Goal: Information Seeking & Learning: Learn about a topic

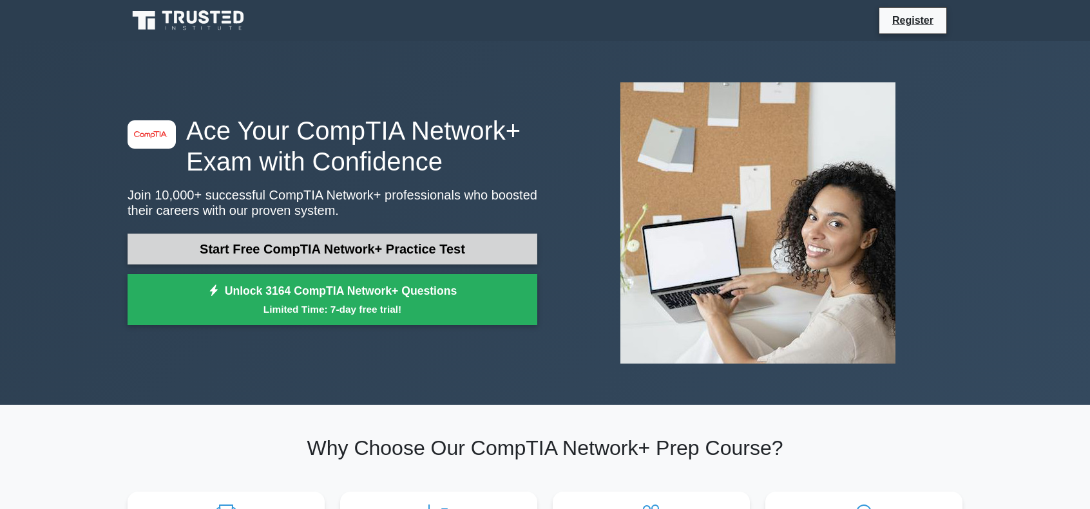
click at [327, 242] on link "Start Free CompTIA Network+ Practice Test" at bounding box center [333, 249] width 410 height 31
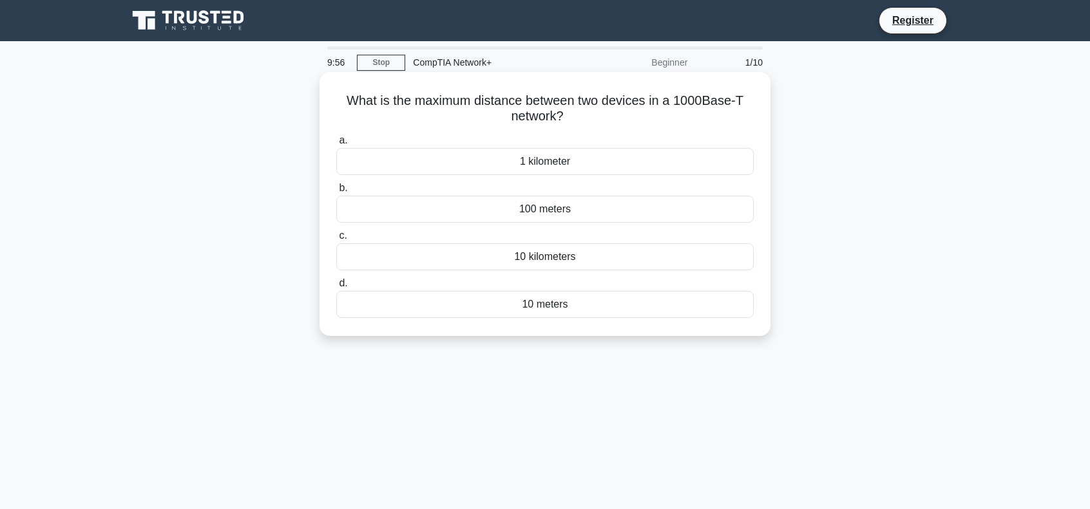
click at [549, 208] on div "100 meters" at bounding box center [544, 209] width 417 height 27
click at [336, 193] on input "b. 100 meters" at bounding box center [336, 188] width 0 height 8
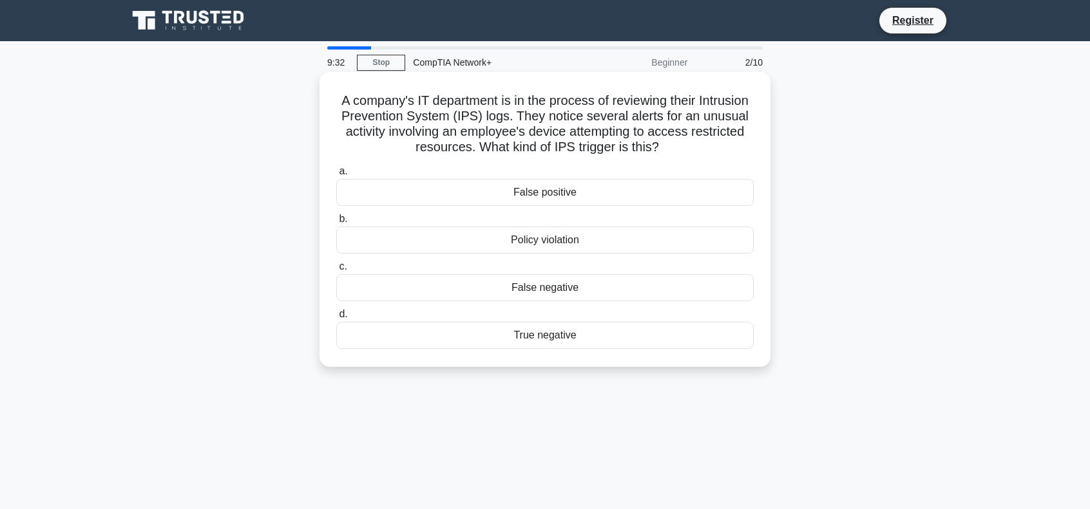
click at [540, 241] on div "Policy violation" at bounding box center [544, 240] width 417 height 27
click at [336, 223] on input "b. Policy violation" at bounding box center [336, 219] width 0 height 8
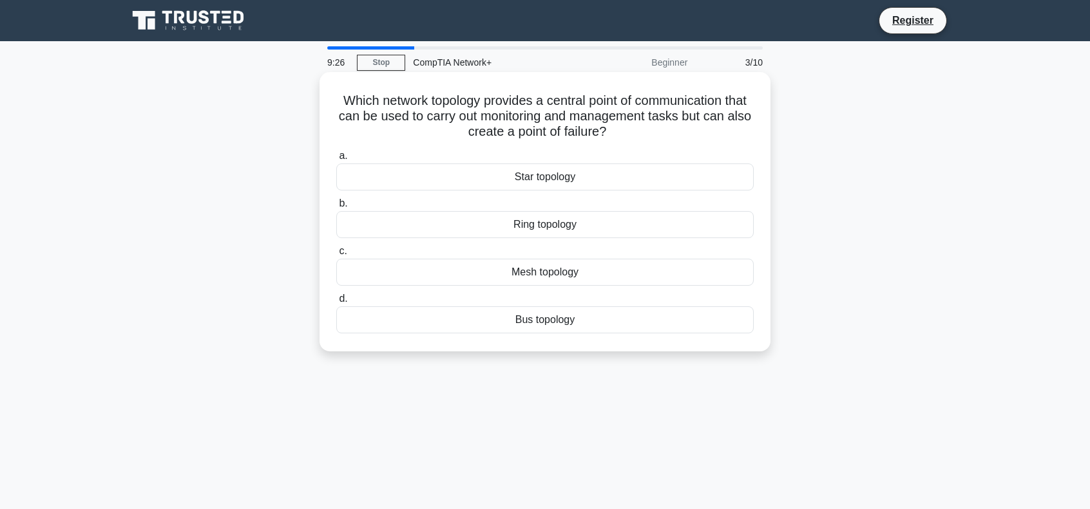
click at [594, 185] on div "Star topology" at bounding box center [544, 177] width 417 height 27
click at [336, 160] on input "a. Star topology" at bounding box center [336, 156] width 0 height 8
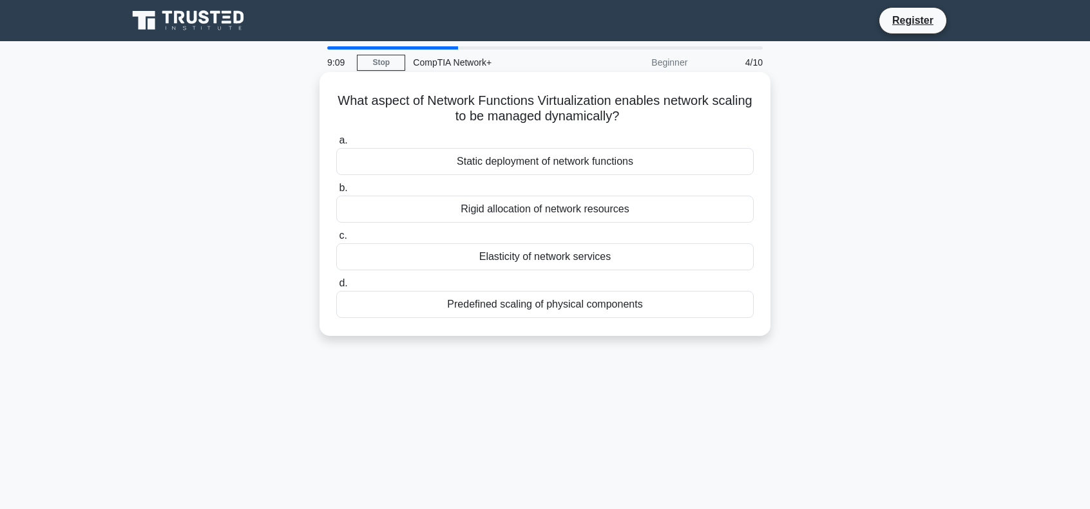
click at [566, 307] on div "Predefined scaling of physical components" at bounding box center [544, 304] width 417 height 27
click at [336, 288] on input "d. Predefined scaling of physical components" at bounding box center [336, 284] width 0 height 8
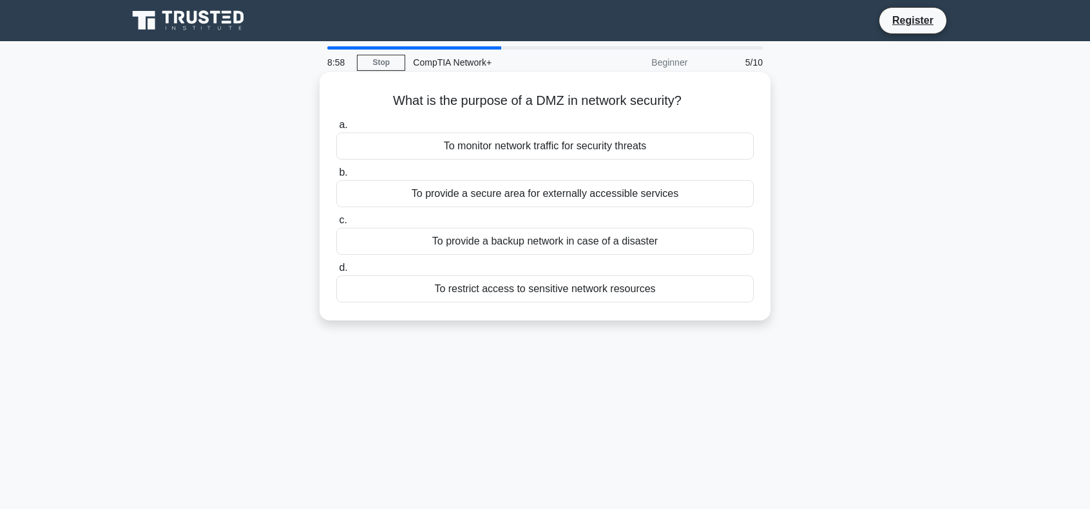
click at [551, 196] on div "To provide a secure area for externally accessible services" at bounding box center [544, 193] width 417 height 27
click at [336, 177] on input "b. To provide a secure area for externally accessible services" at bounding box center [336, 173] width 0 height 8
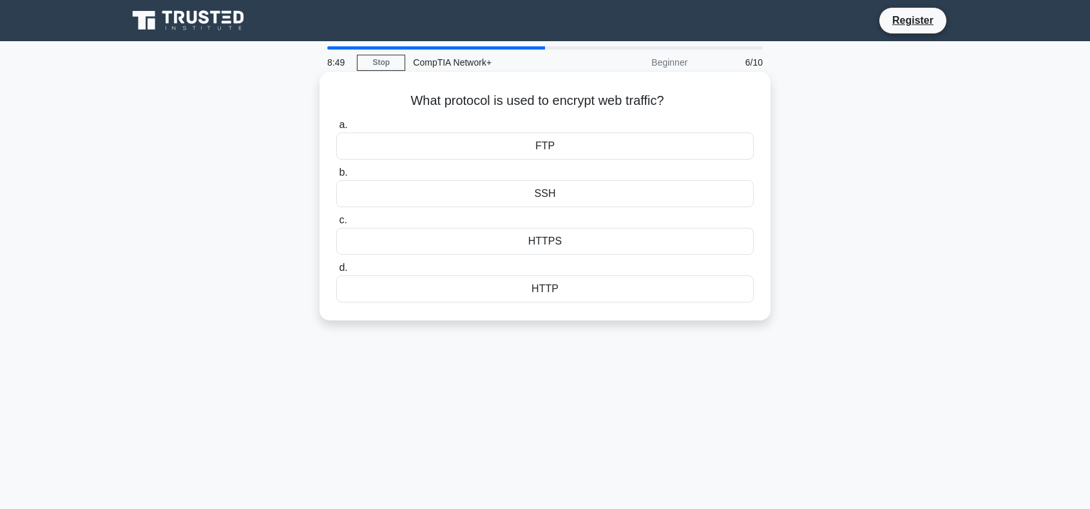
click at [533, 243] on div "HTTPS" at bounding box center [544, 241] width 417 height 27
click at [336, 225] on input "c. HTTPS" at bounding box center [336, 220] width 0 height 8
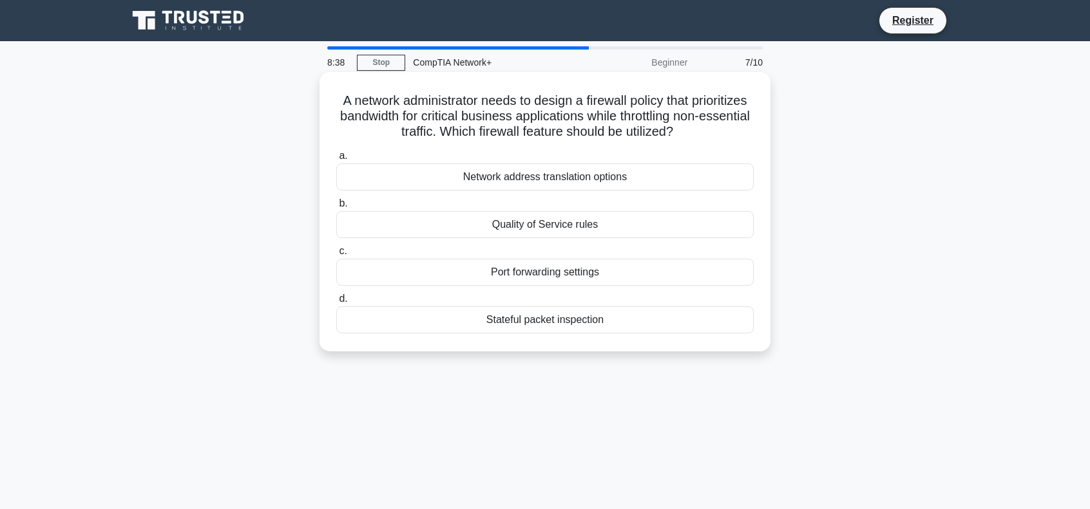
click at [578, 220] on div "Quality of Service rules" at bounding box center [544, 224] width 417 height 27
click at [336, 208] on input "b. Quality of Service rules" at bounding box center [336, 204] width 0 height 8
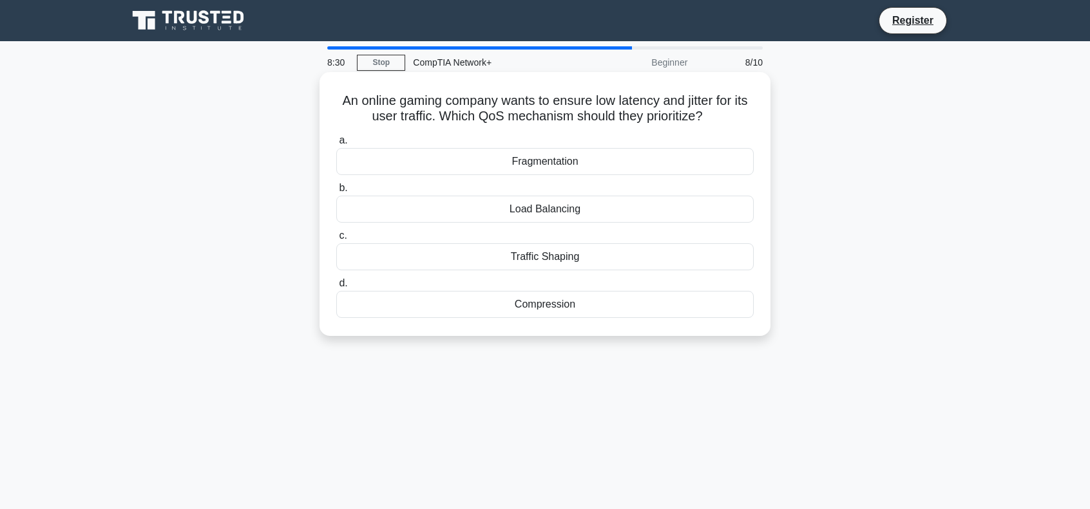
click at [593, 209] on div "Load Balancing" at bounding box center [544, 209] width 417 height 27
click at [336, 193] on input "b. Load Balancing" at bounding box center [336, 188] width 0 height 8
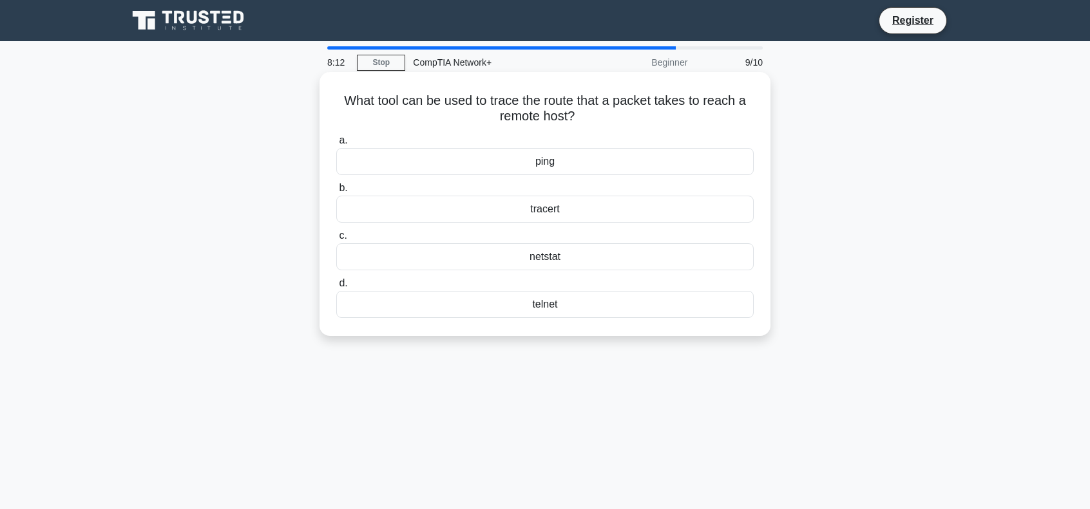
click at [545, 205] on div "tracert" at bounding box center [544, 209] width 417 height 27
click at [336, 193] on input "b. tracert" at bounding box center [336, 188] width 0 height 8
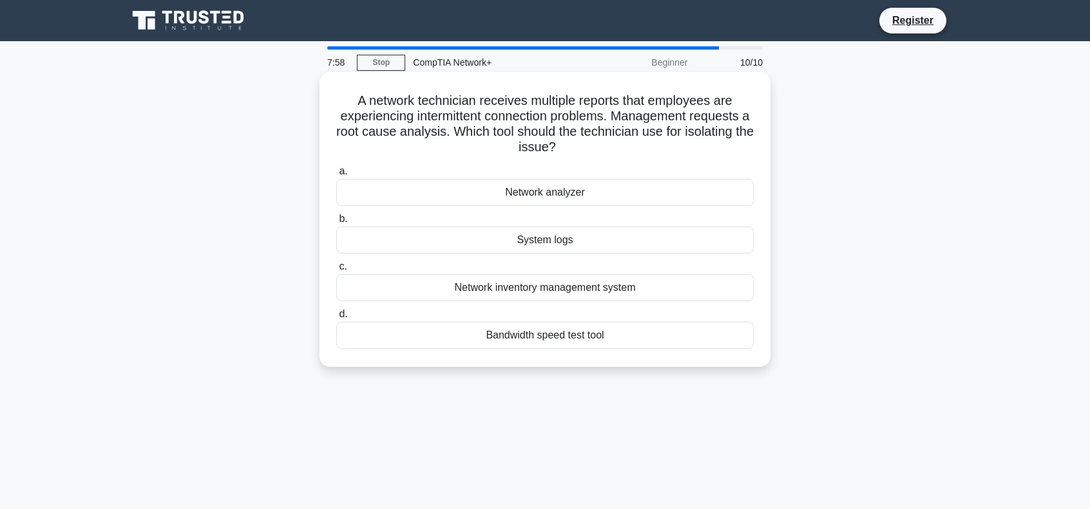
click at [552, 196] on div "Network analyzer" at bounding box center [544, 192] width 417 height 27
click at [336, 176] on input "a. Network analyzer" at bounding box center [336, 171] width 0 height 8
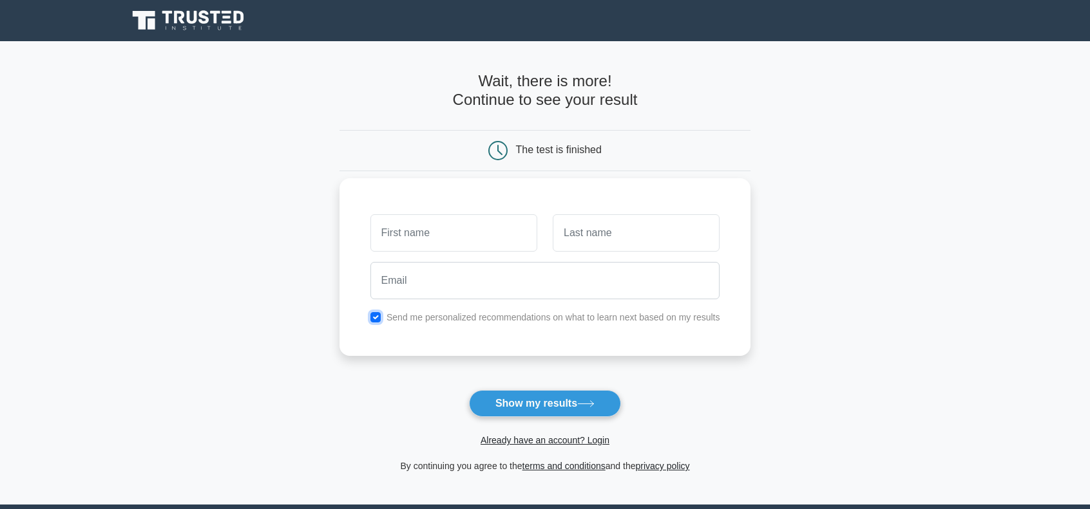
click at [374, 318] on input "checkbox" at bounding box center [375, 317] width 10 height 10
checkbox input "false"
click at [469, 252] on div at bounding box center [454, 233] width 182 height 48
click at [483, 228] on input "text" at bounding box center [453, 232] width 167 height 37
type input "lol"
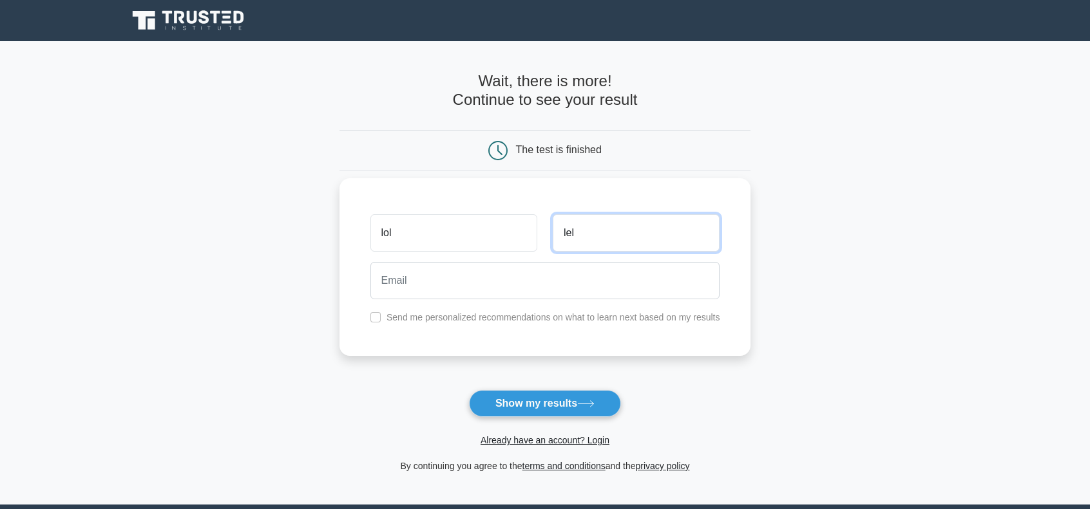
type input "lel"
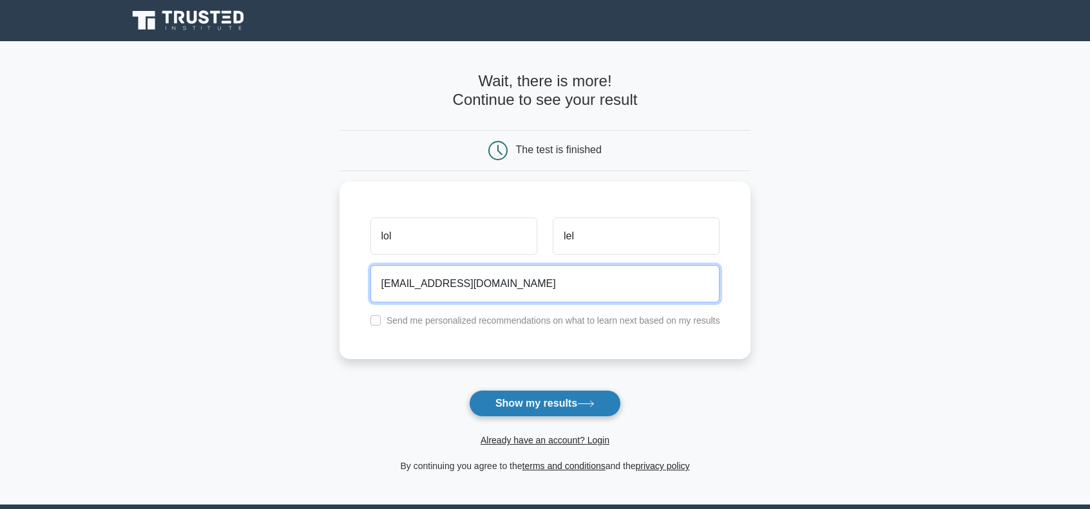
type input "lol@lel.com"
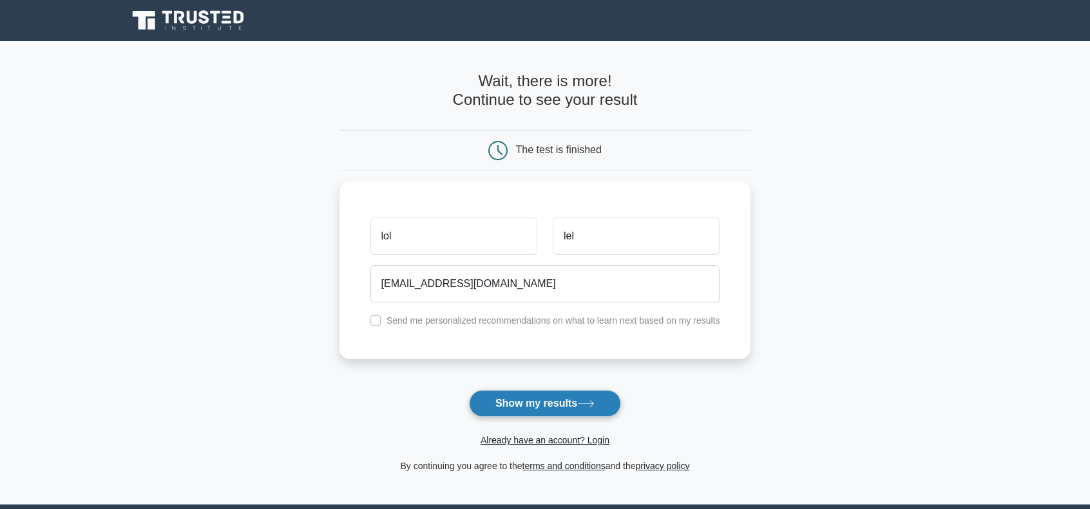
click at [544, 402] on button "Show my results" at bounding box center [545, 403] width 152 height 27
